Goal: Task Accomplishment & Management: Complete application form

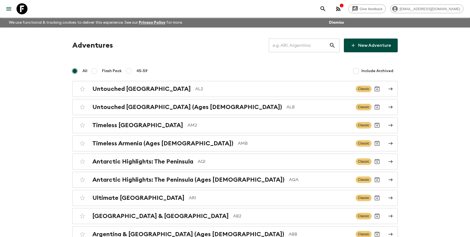
click at [307, 43] on input "text" at bounding box center [299, 45] width 60 height 15
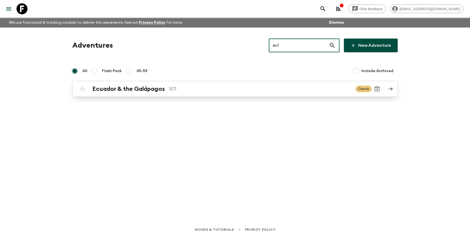
type input "ec1"
click at [267, 92] on p "EC1" at bounding box center [260, 88] width 182 height 7
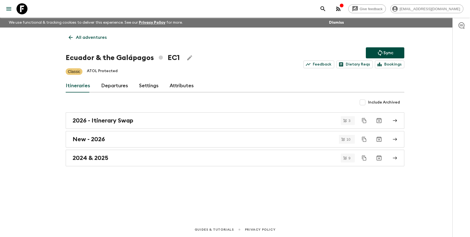
click at [112, 88] on link "Departures" at bounding box center [114, 85] width 27 height 13
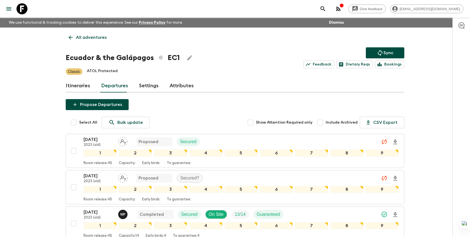
scroll to position [493, 0]
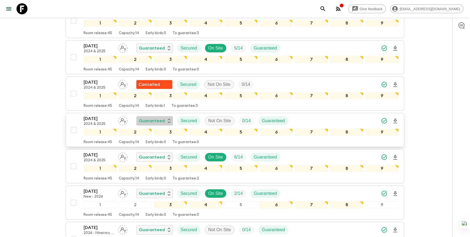
click at [155, 121] on p "Guaranteed" at bounding box center [152, 120] width 26 height 7
click at [156, 132] on p "Cancelled" at bounding box center [155, 132] width 21 height 7
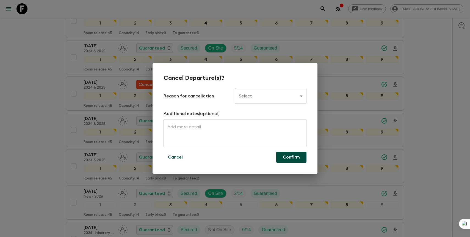
click at [254, 97] on body "Give feedback [PERSON_NAME][EMAIL_ADDRESS][DOMAIN_NAME] We use functional & tra…" at bounding box center [235, 105] width 470 height 1197
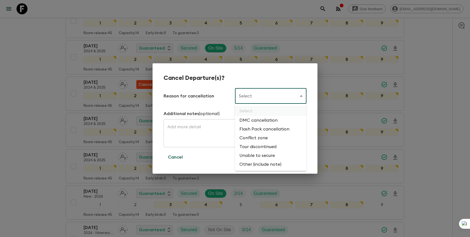
click at [254, 131] on li "Flash Pack cancellation" at bounding box center [270, 129] width 71 height 9
type input "FLASHPACK_CANCELLATION"
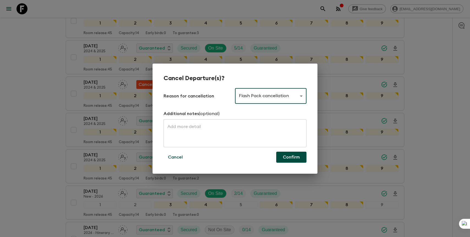
click at [292, 158] on button "Confirm" at bounding box center [291, 156] width 30 height 11
